Goal: Navigation & Orientation: Find specific page/section

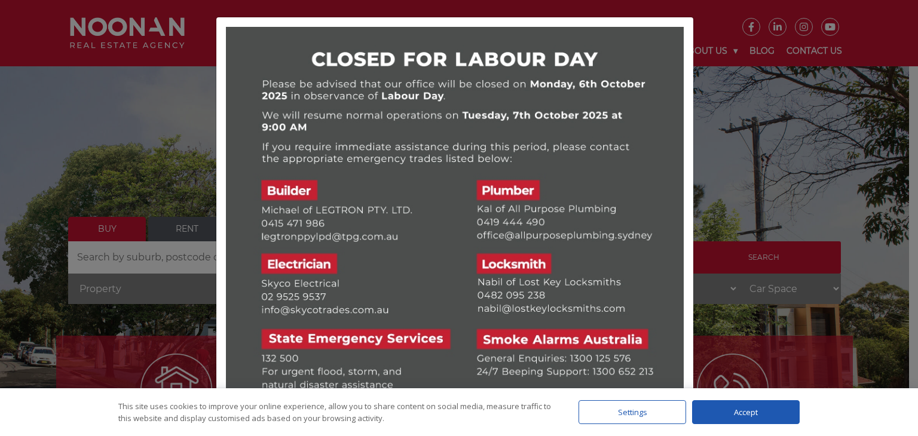
click at [102, 103] on div at bounding box center [459, 218] width 918 height 436
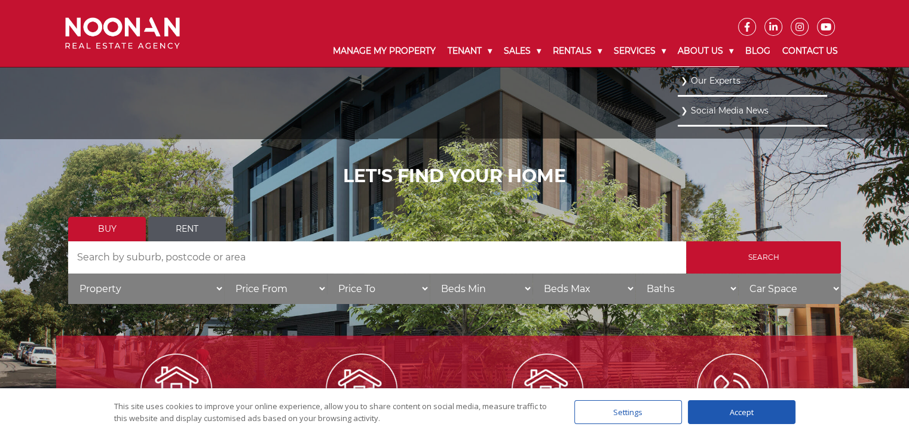
click at [692, 45] on link "About Us" at bounding box center [705, 51] width 68 height 31
click at [697, 77] on link "Our Experts" at bounding box center [751, 80] width 143 height 16
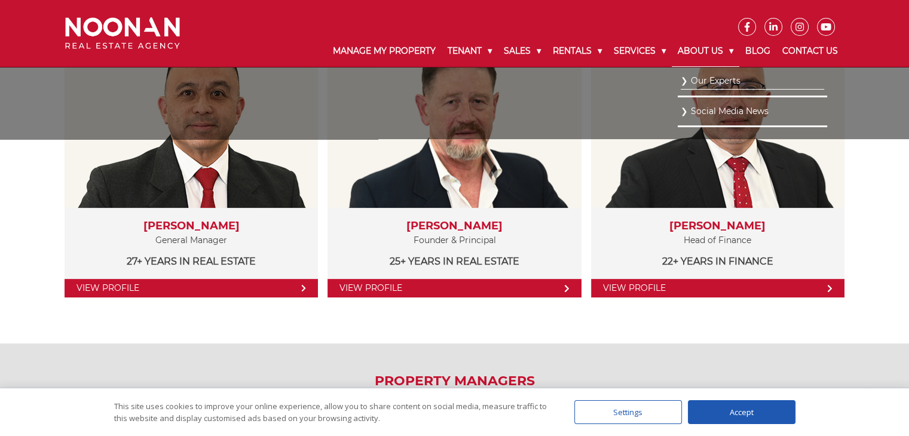
scroll to position [299, 0]
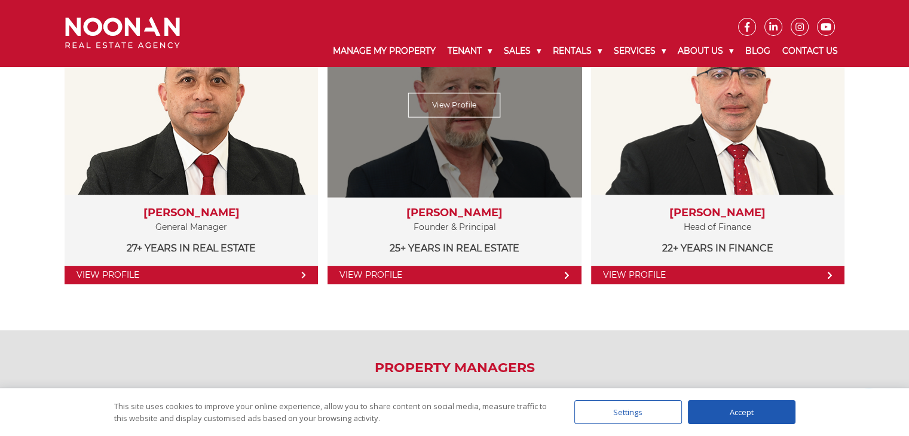
click at [518, 265] on div "Michael Noonan Founder & Principal 25+ years in Real Estate" at bounding box center [453, 231] width 253 height 73
click at [462, 108] on link "View Profile" at bounding box center [454, 105] width 93 height 24
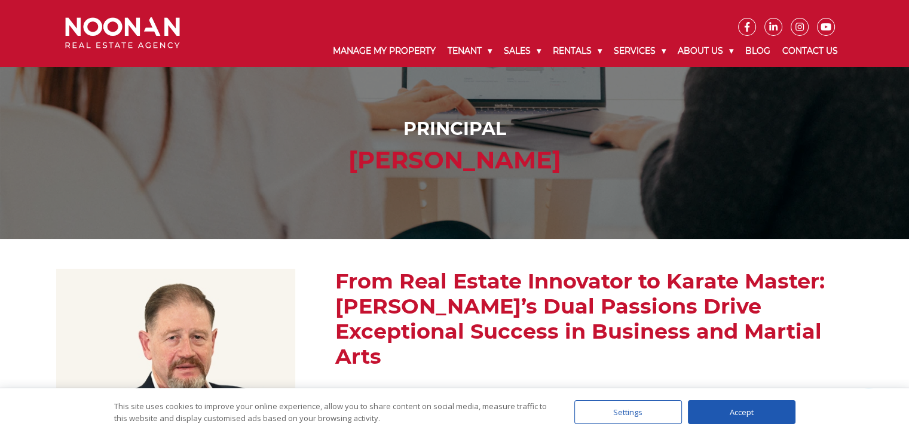
click at [138, 27] on img at bounding box center [122, 33] width 115 height 32
